Goal: Task Accomplishment & Management: Use online tool/utility

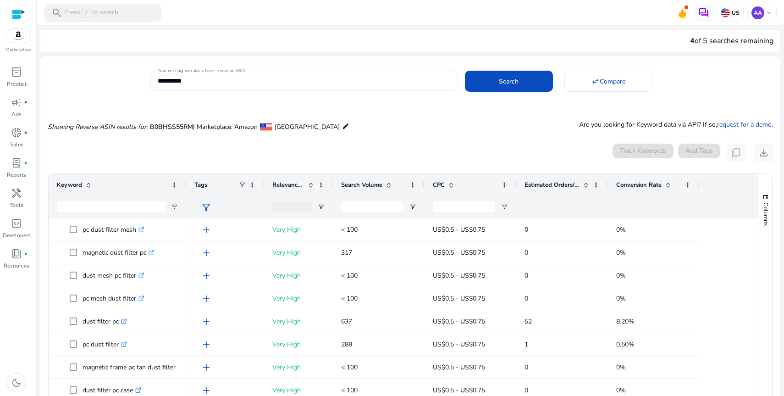
scroll to position [98, 0]
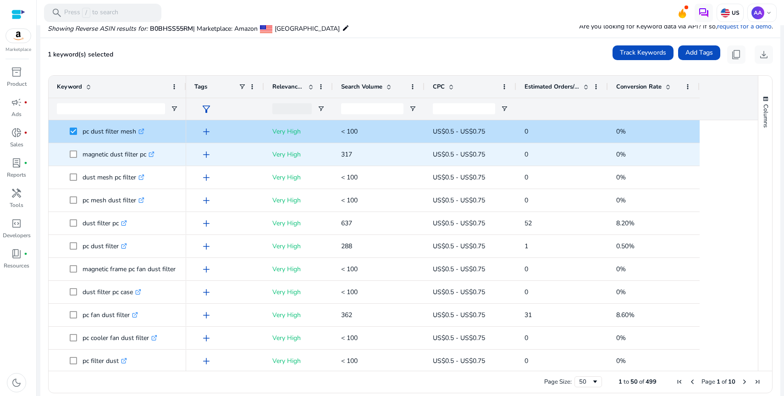
click at [73, 158] on span at bounding box center [76, 154] width 13 height 19
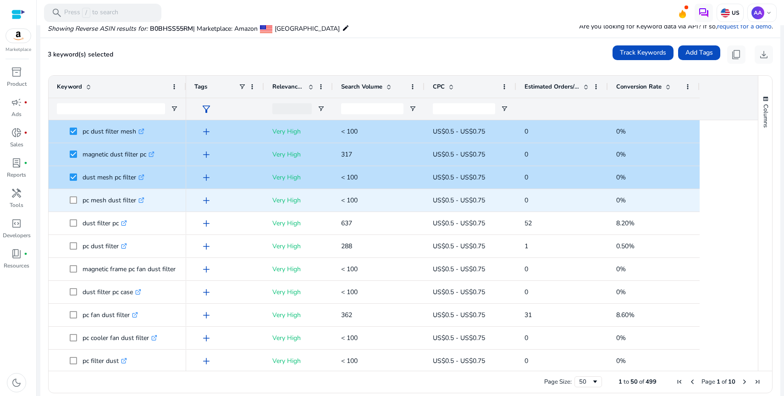
click at [73, 195] on span at bounding box center [76, 200] width 13 height 19
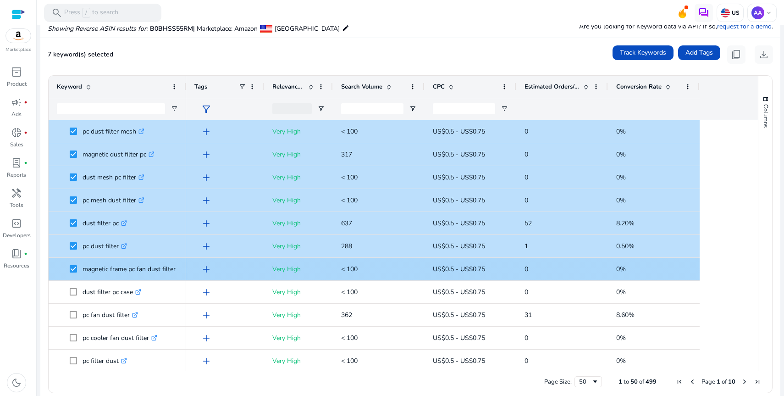
click at [72, 286] on span at bounding box center [76, 291] width 13 height 19
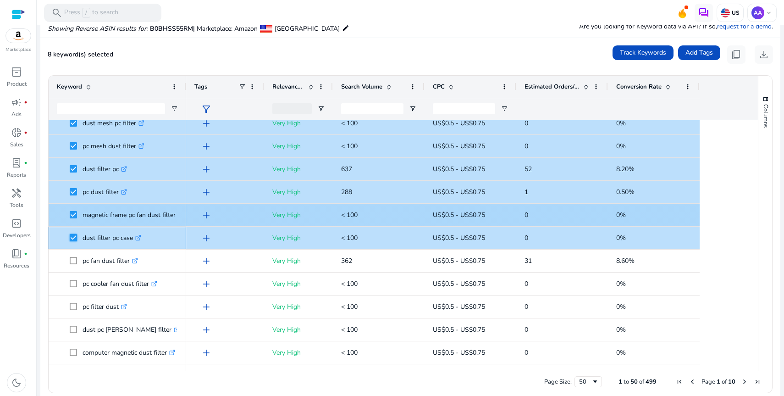
scroll to position [115, 0]
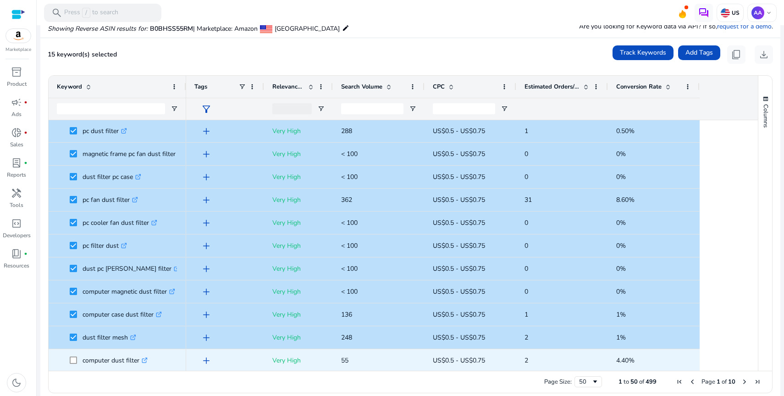
click at [73, 354] on span at bounding box center [76, 360] width 13 height 19
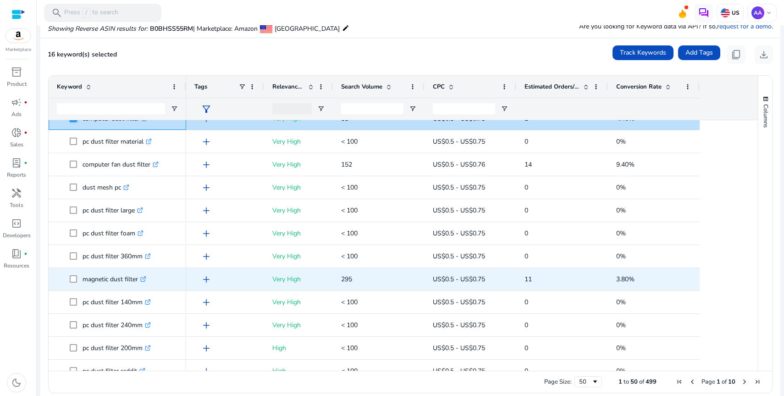
scroll to position [363, 0]
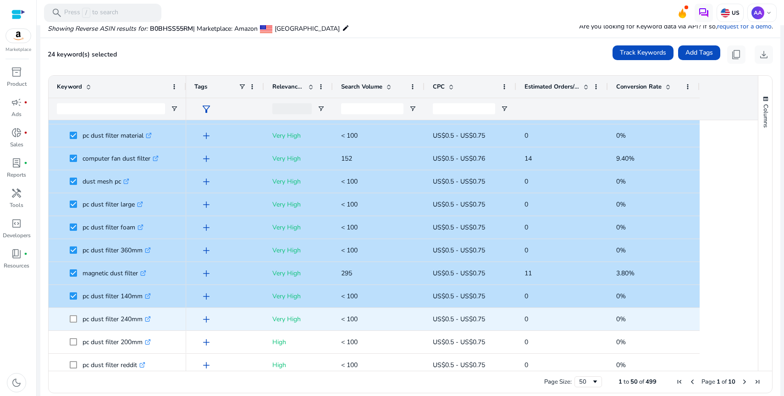
click at [74, 326] on span at bounding box center [76, 318] width 13 height 19
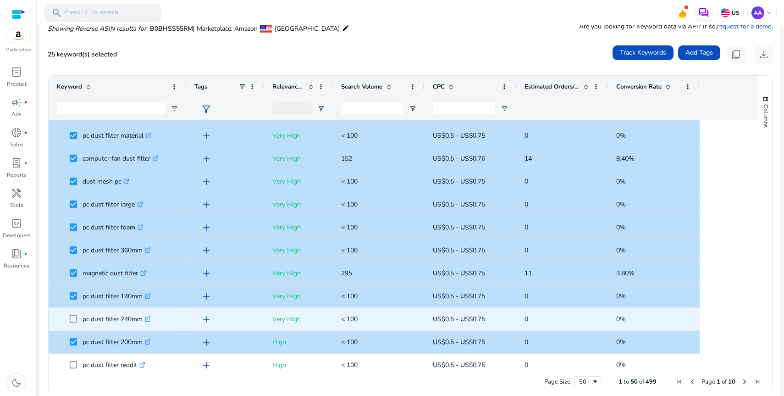
click at [69, 315] on span "pc dust filter 240mm .st0{fill:#2c8af8}" at bounding box center [117, 318] width 121 height 19
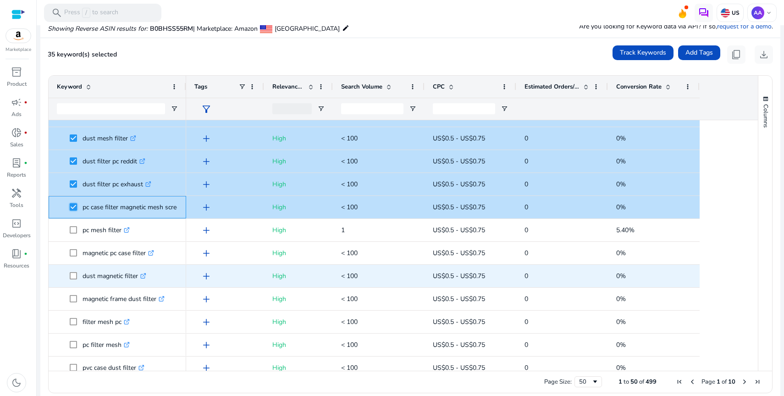
scroll to position [710, 0]
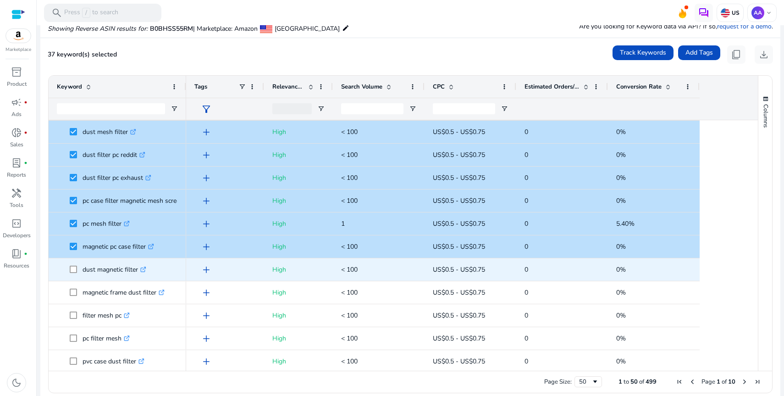
click at [68, 271] on span "dust magnetic filter .st0{fill:#2c8af8}" at bounding box center [117, 269] width 121 height 19
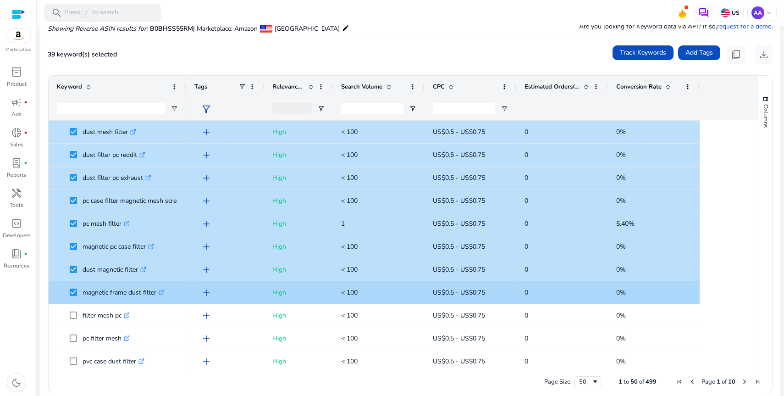
click at [73, 310] on span at bounding box center [76, 315] width 13 height 19
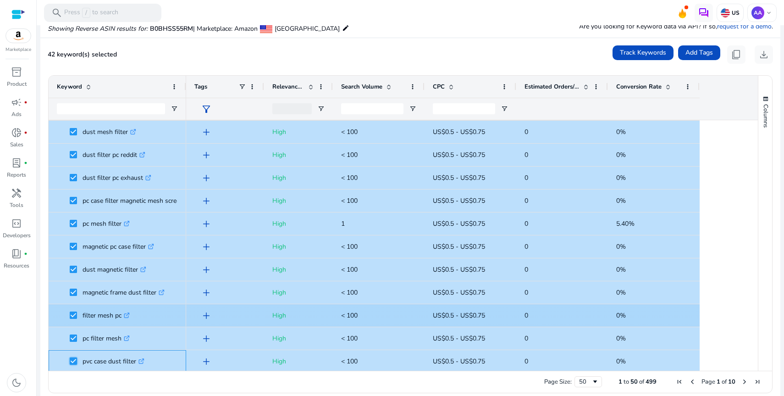
scroll to position [0, 0]
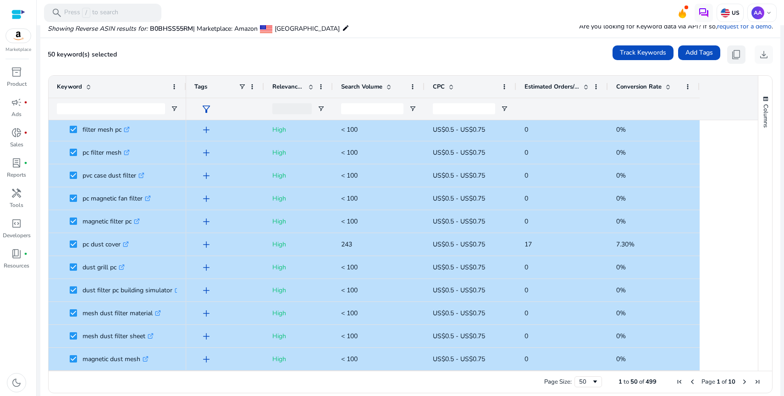
click at [734, 55] on span "content_copy" at bounding box center [736, 54] width 11 height 11
click at [731, 49] on span "content_copy" at bounding box center [736, 54] width 11 height 11
